Goal: Information Seeking & Learning: Check status

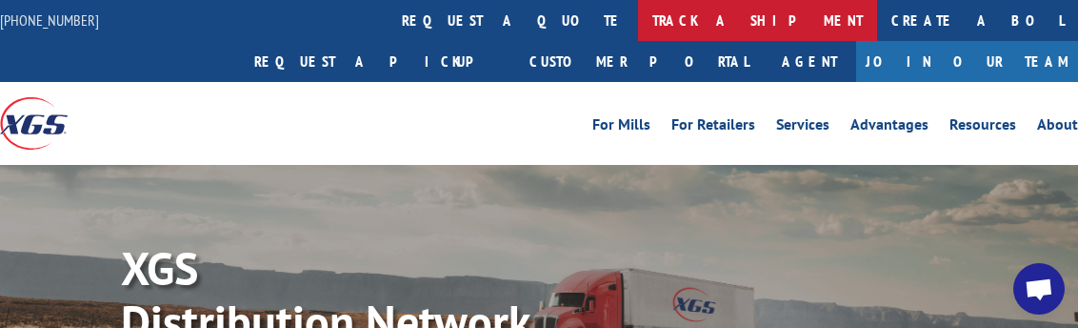
click at [638, 19] on link "track a shipment" at bounding box center [757, 20] width 239 height 41
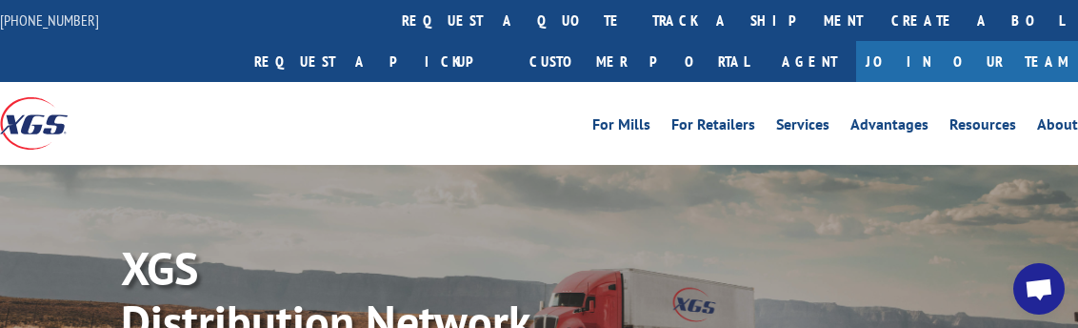
scroll to position [78, 0]
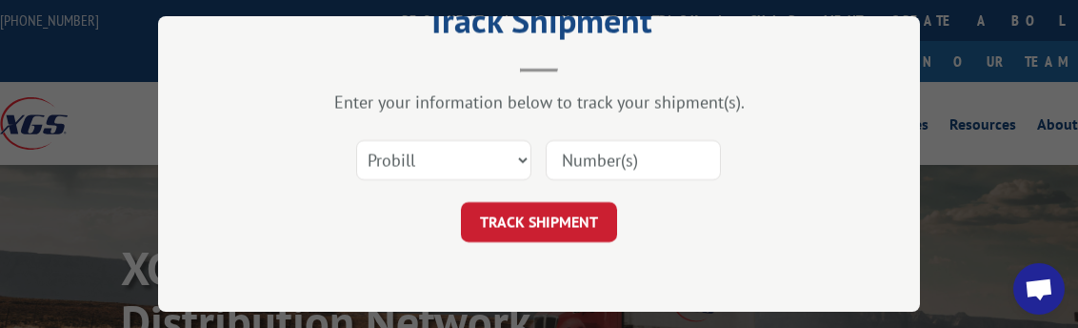
click at [619, 154] on input at bounding box center [633, 160] width 175 height 40
paste input "2853882"
type input "2853882"
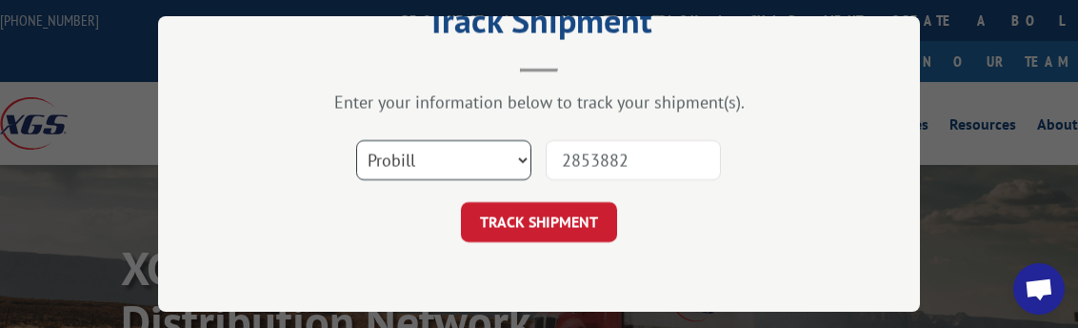
click at [467, 150] on select "Select category... Probill BOL PO" at bounding box center [443, 160] width 175 height 40
select select "bol"
click at [356, 140] on select "Select category... Probill BOL PO" at bounding box center [443, 160] width 175 height 40
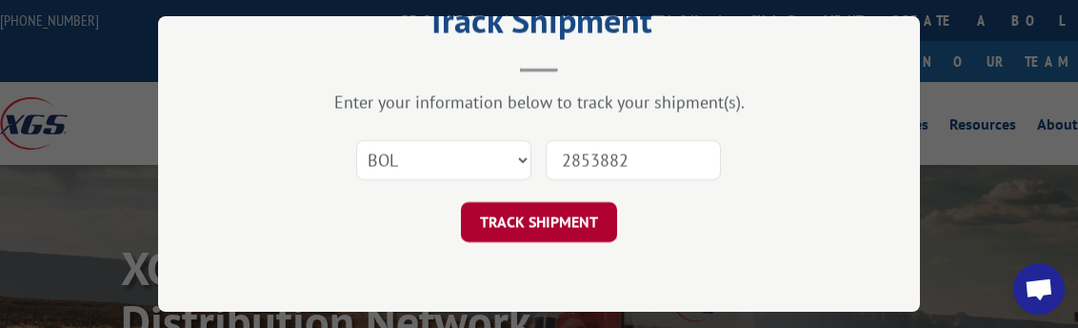
drag, startPoint x: 543, startPoint y: 222, endPoint x: 63, endPoint y: 75, distance: 502.1
click at [540, 220] on button "TRACK SHIPMENT" at bounding box center [539, 222] width 156 height 40
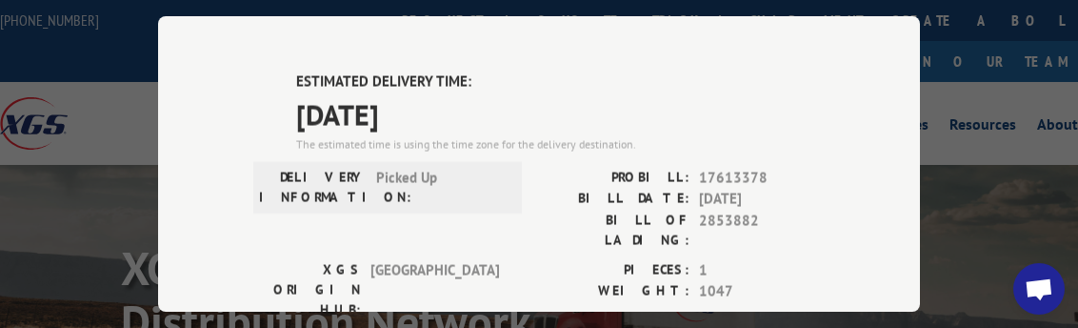
scroll to position [476, 0]
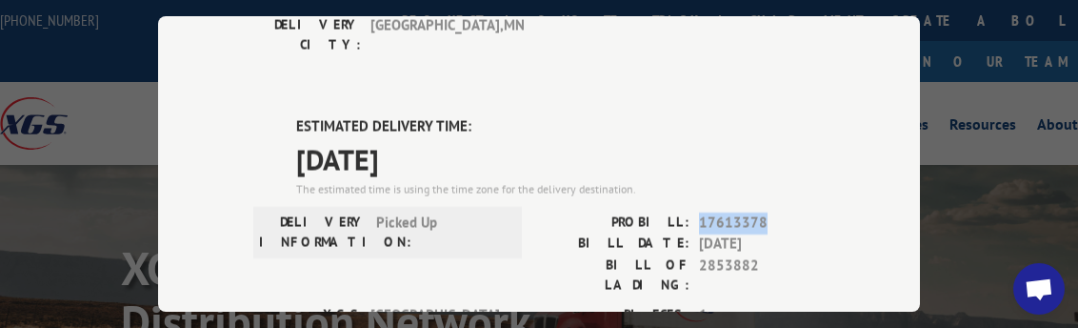
drag, startPoint x: 694, startPoint y: 130, endPoint x: 755, endPoint y: 123, distance: 62.3
click at [755, 212] on span "17613378" at bounding box center [762, 223] width 126 height 22
copy span "17613378"
